Goal: Navigation & Orientation: Find specific page/section

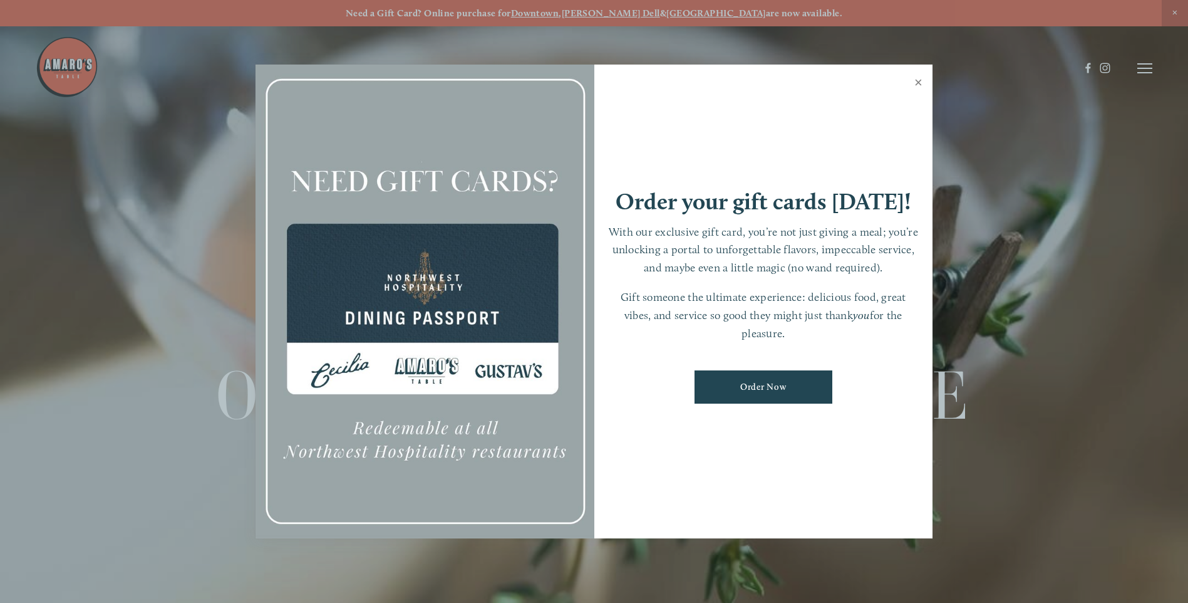
click at [915, 82] on link "Close" at bounding box center [918, 83] width 24 height 35
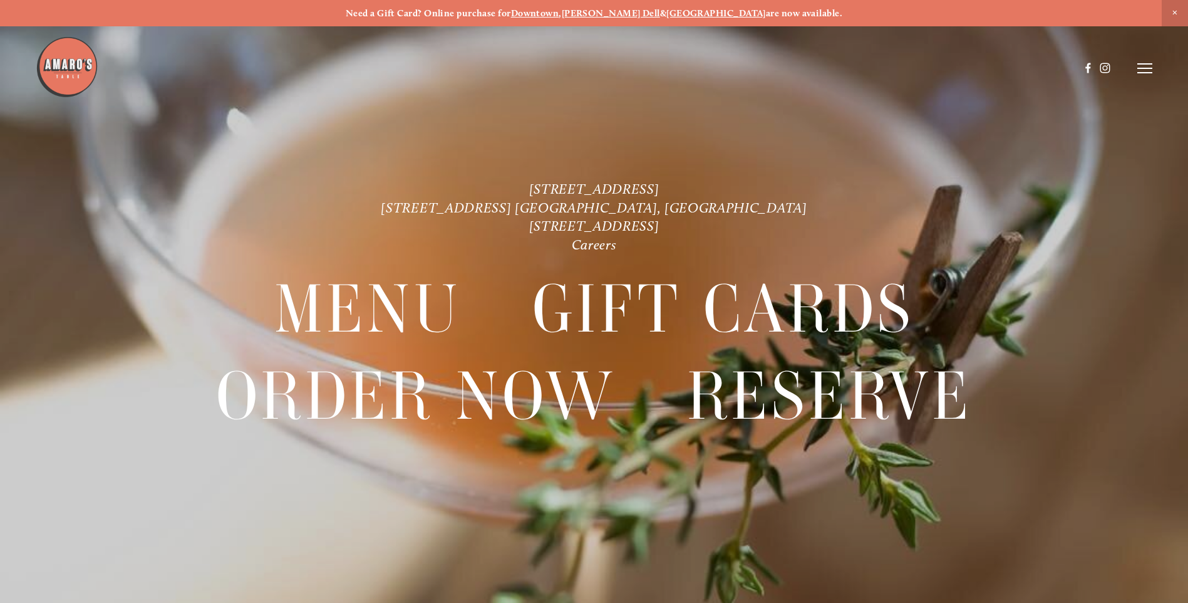
click at [1152, 58] on header "Menu Order Now Visit Gallery 0" at bounding box center [594, 68] width 1117 height 137
click at [1141, 67] on icon at bounding box center [1144, 68] width 15 height 11
click at [968, 65] on span "Visit" at bounding box center [976, 68] width 21 height 12
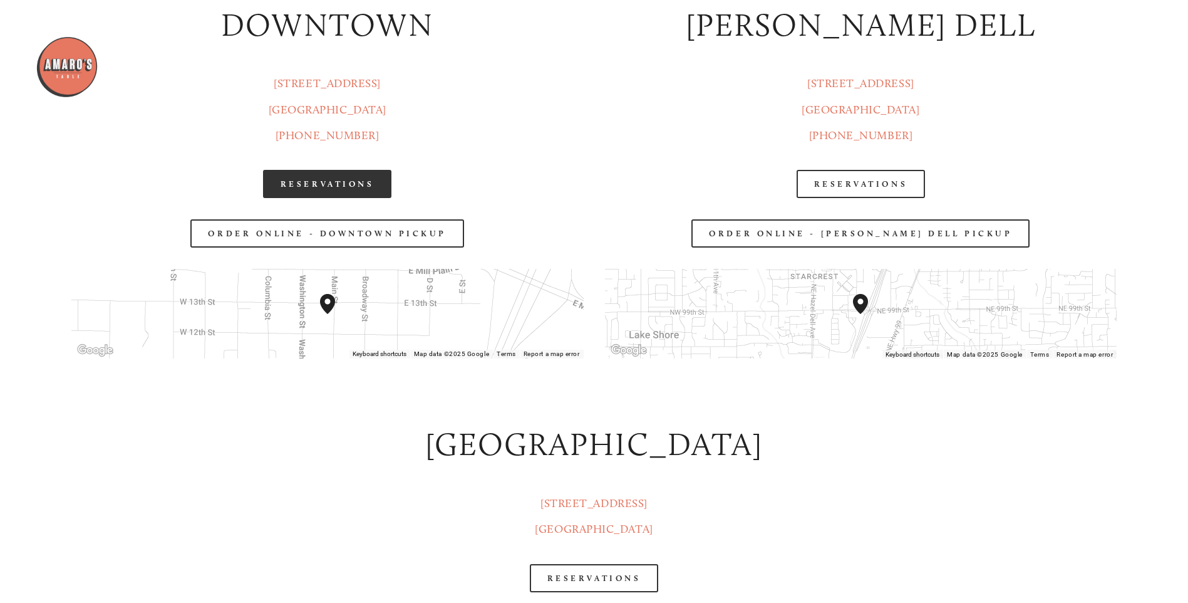
scroll to position [1754, 0]
